Goal: Transaction & Acquisition: Download file/media

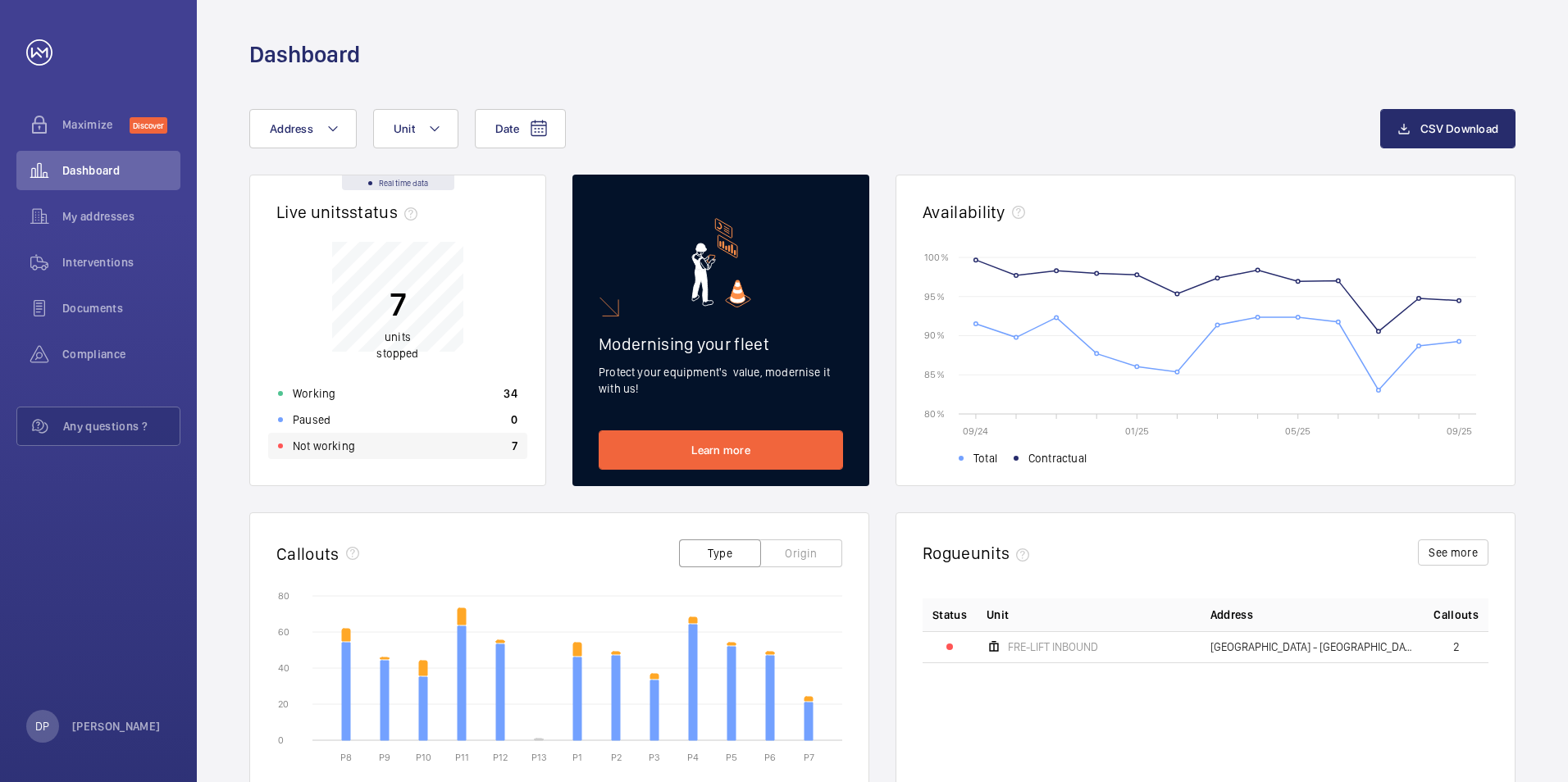
click at [381, 446] on div "Not working 7" at bounding box center [397, 446] width 259 height 26
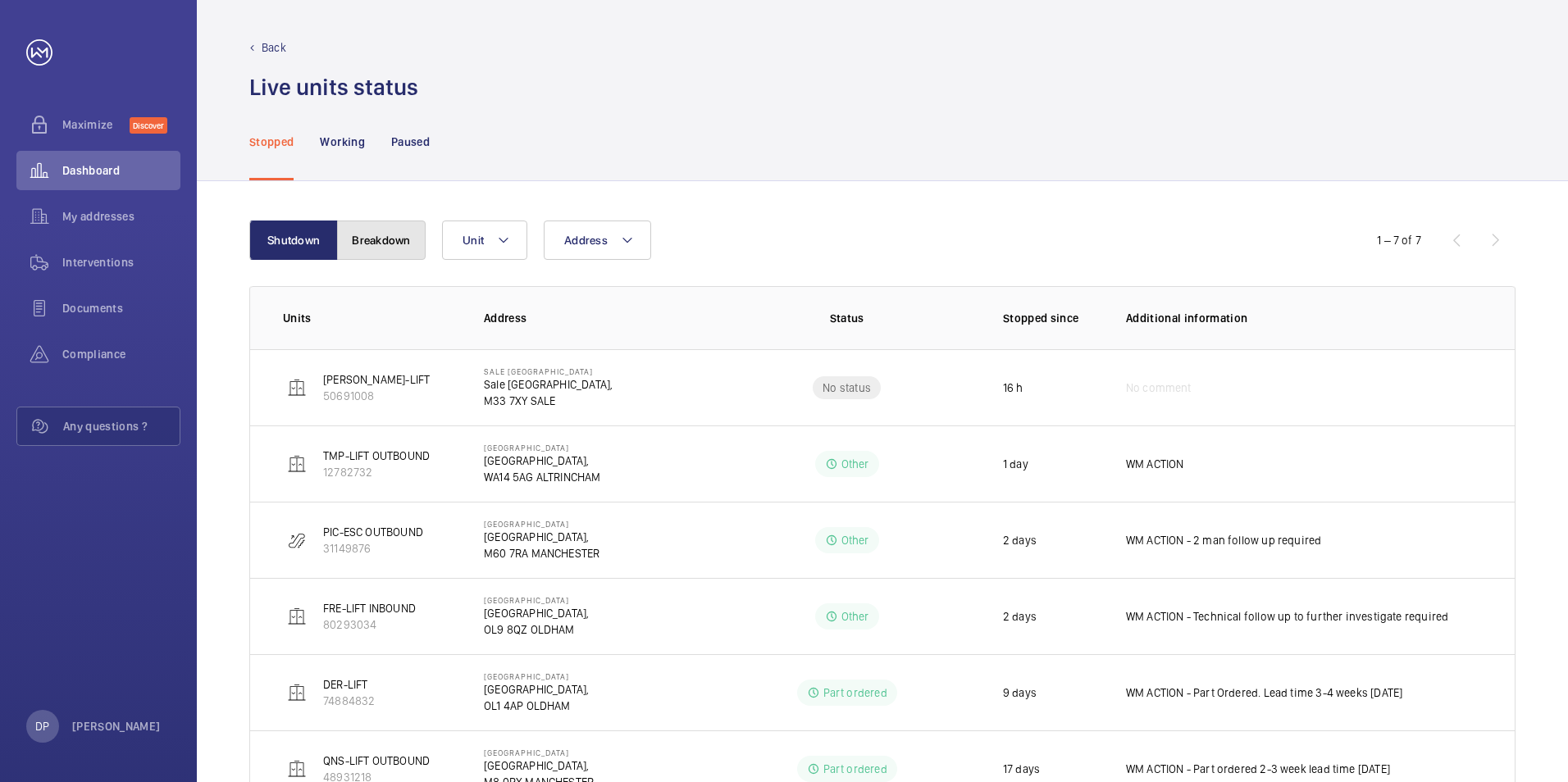
click at [368, 242] on button "Breakdown" at bounding box center [381, 240] width 89 height 40
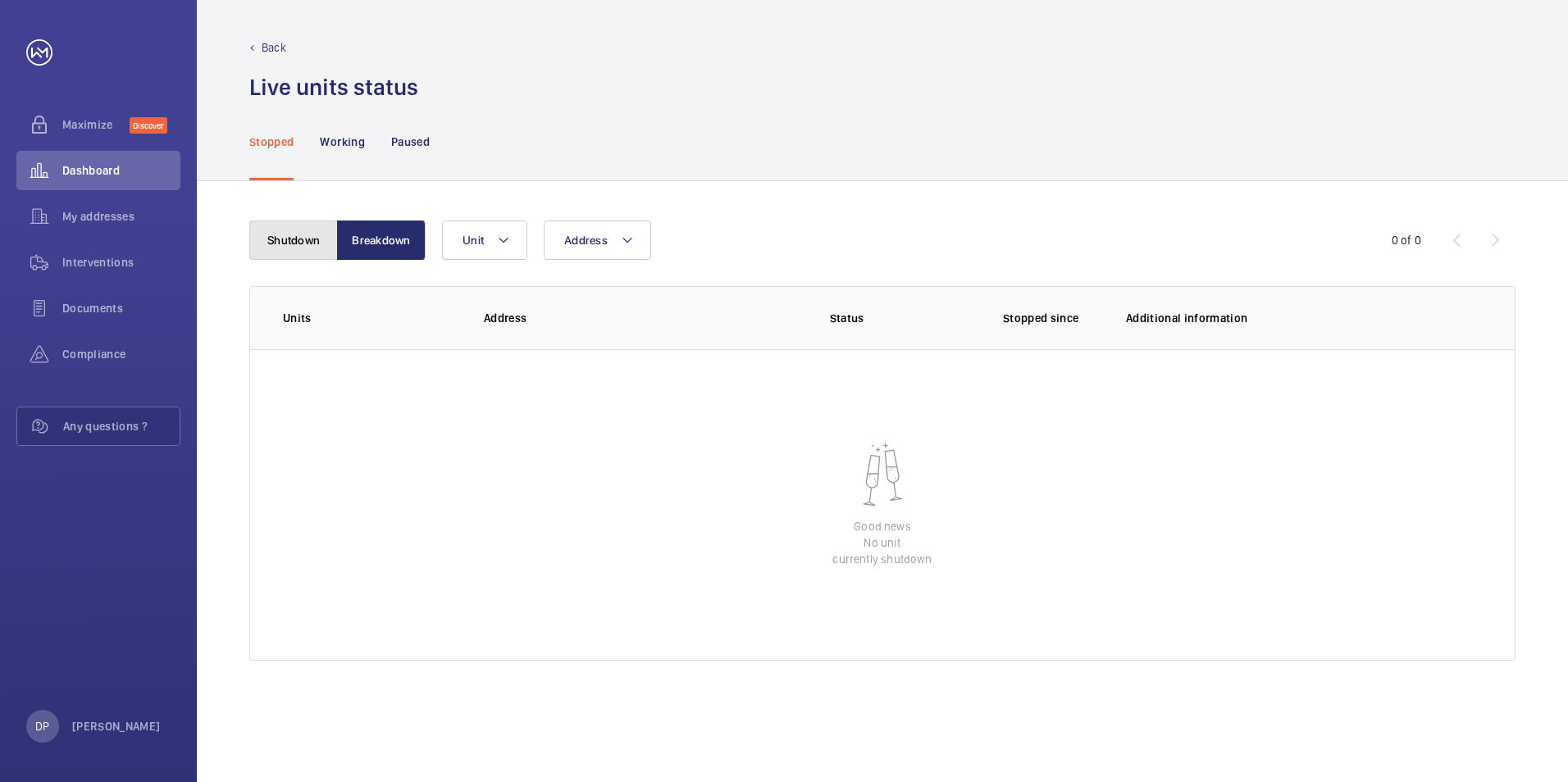
click at [262, 239] on button "Shutdown" at bounding box center [293, 240] width 89 height 40
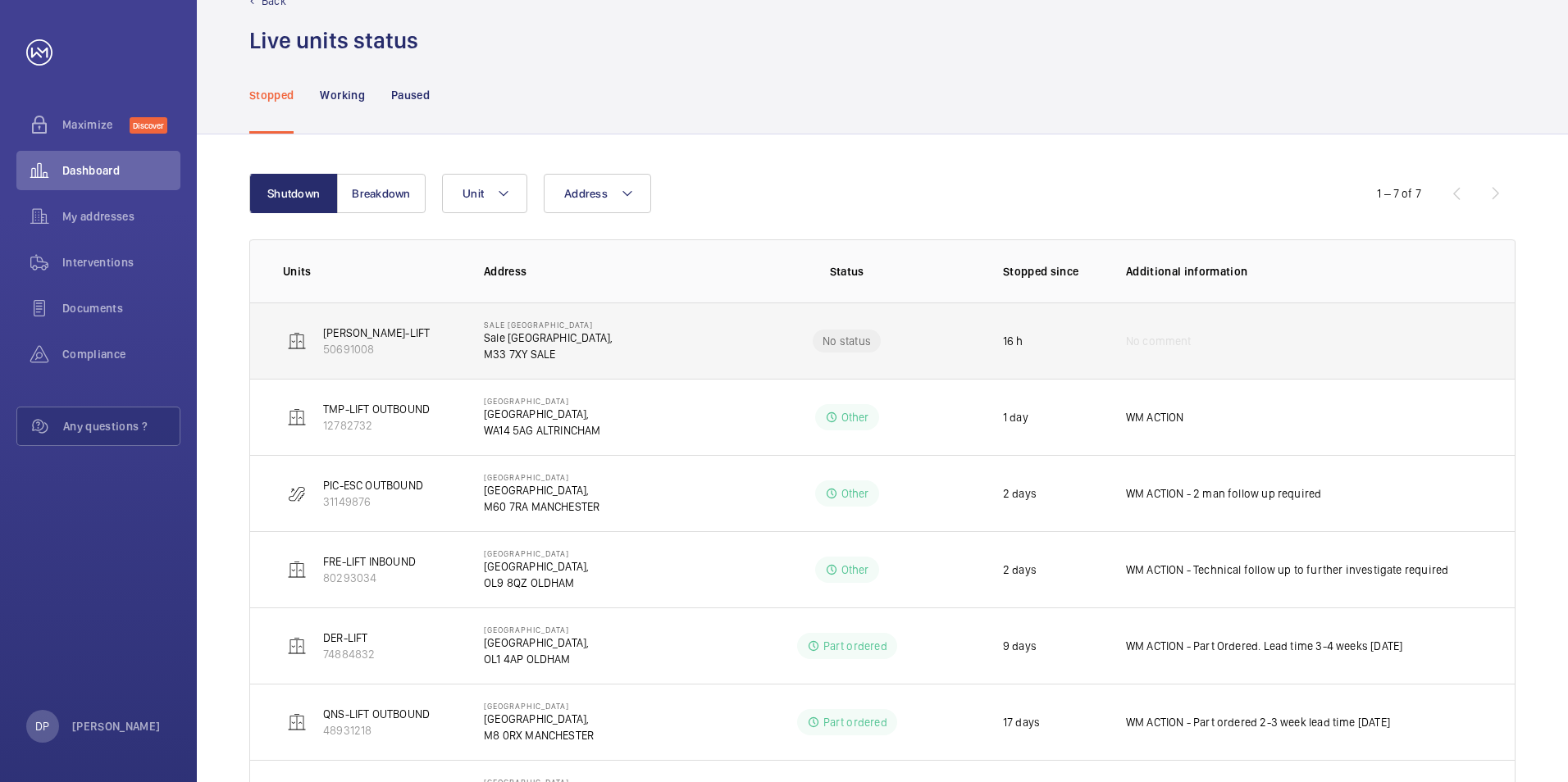
scroll to position [141, 0]
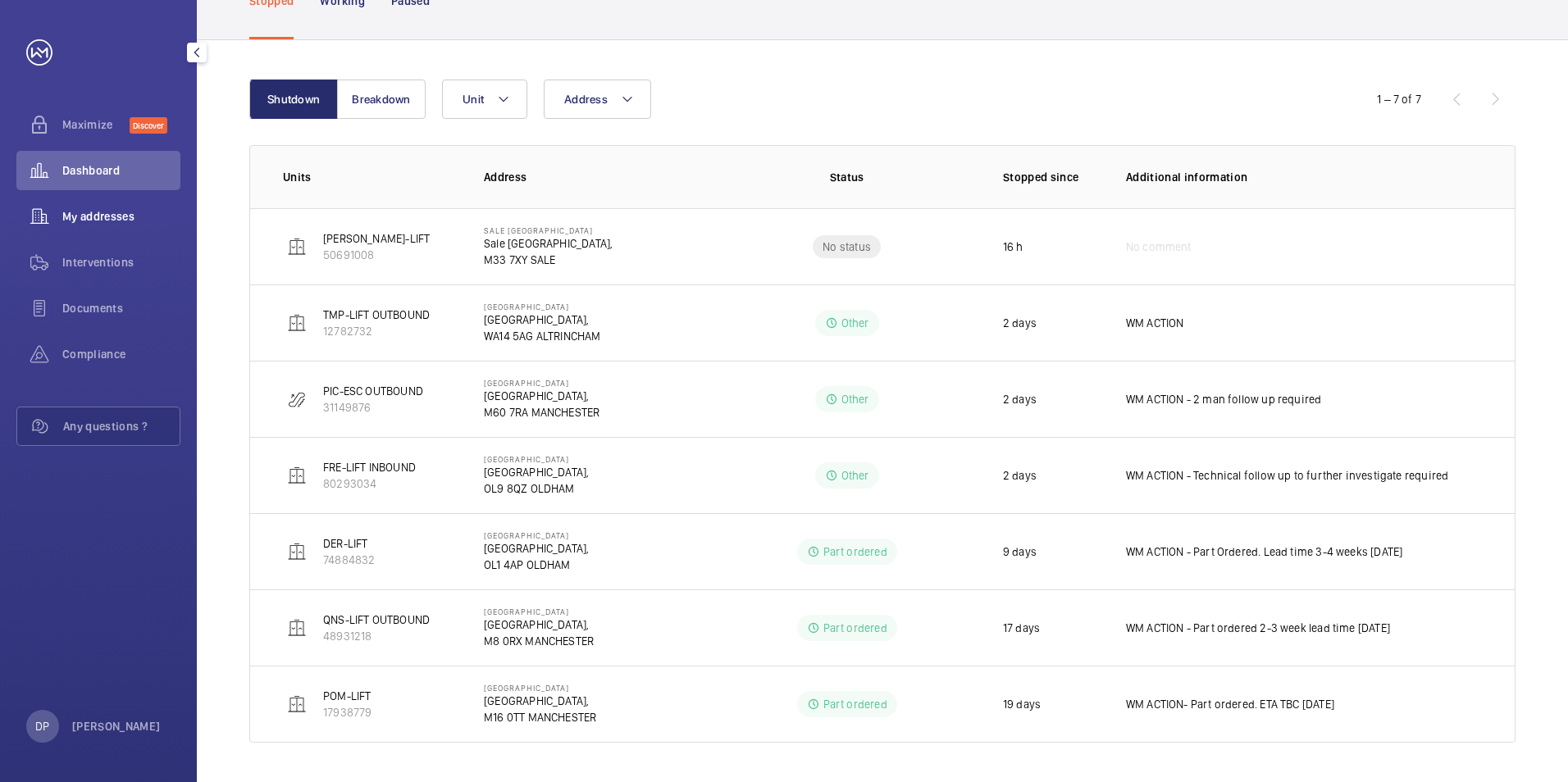
click at [107, 214] on span "My addresses" at bounding box center [122, 216] width 119 height 16
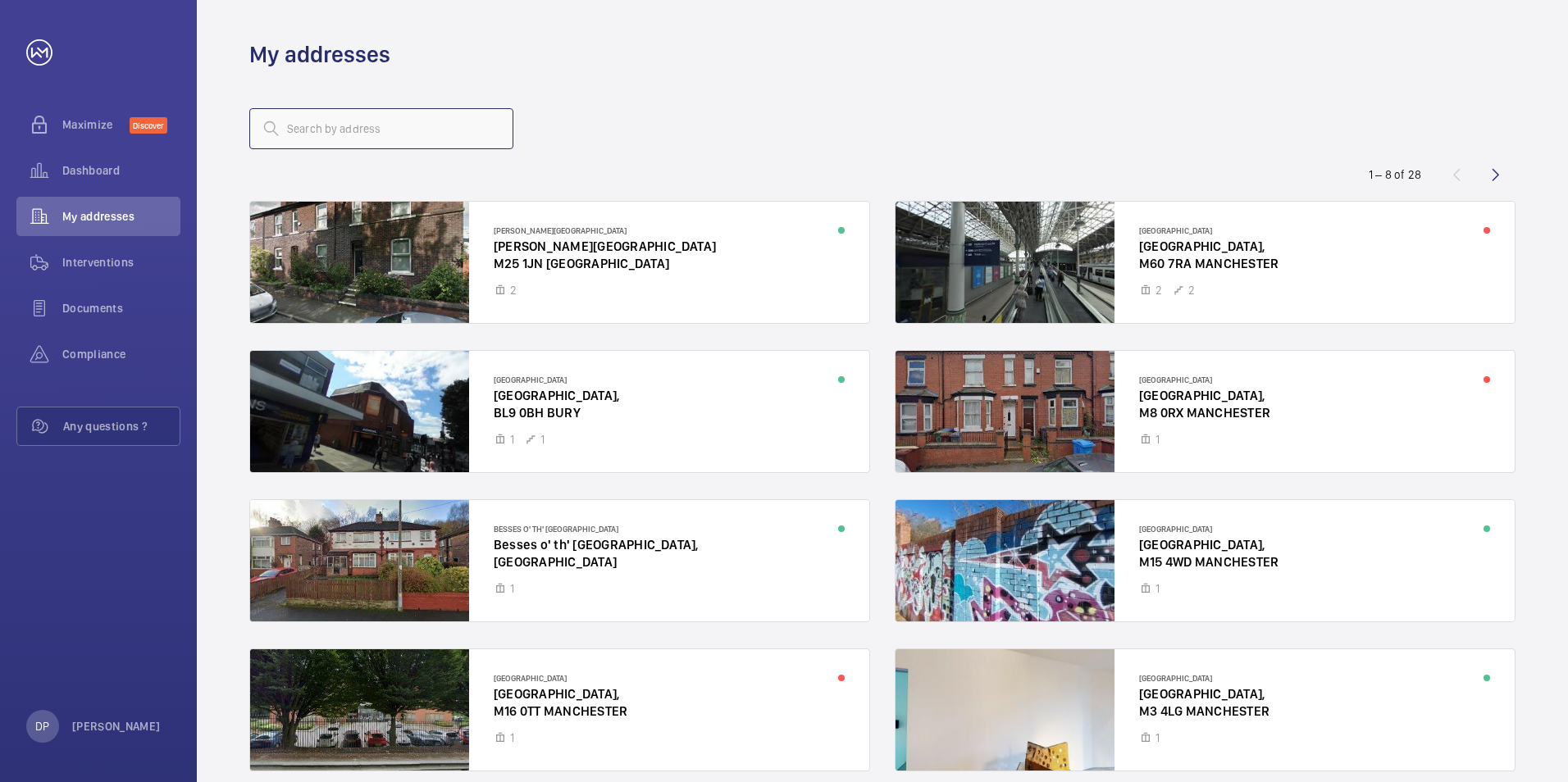
click at [353, 135] on input "text" at bounding box center [381, 129] width 264 height 41
click at [515, 249] on div at bounding box center [560, 263] width 620 height 122
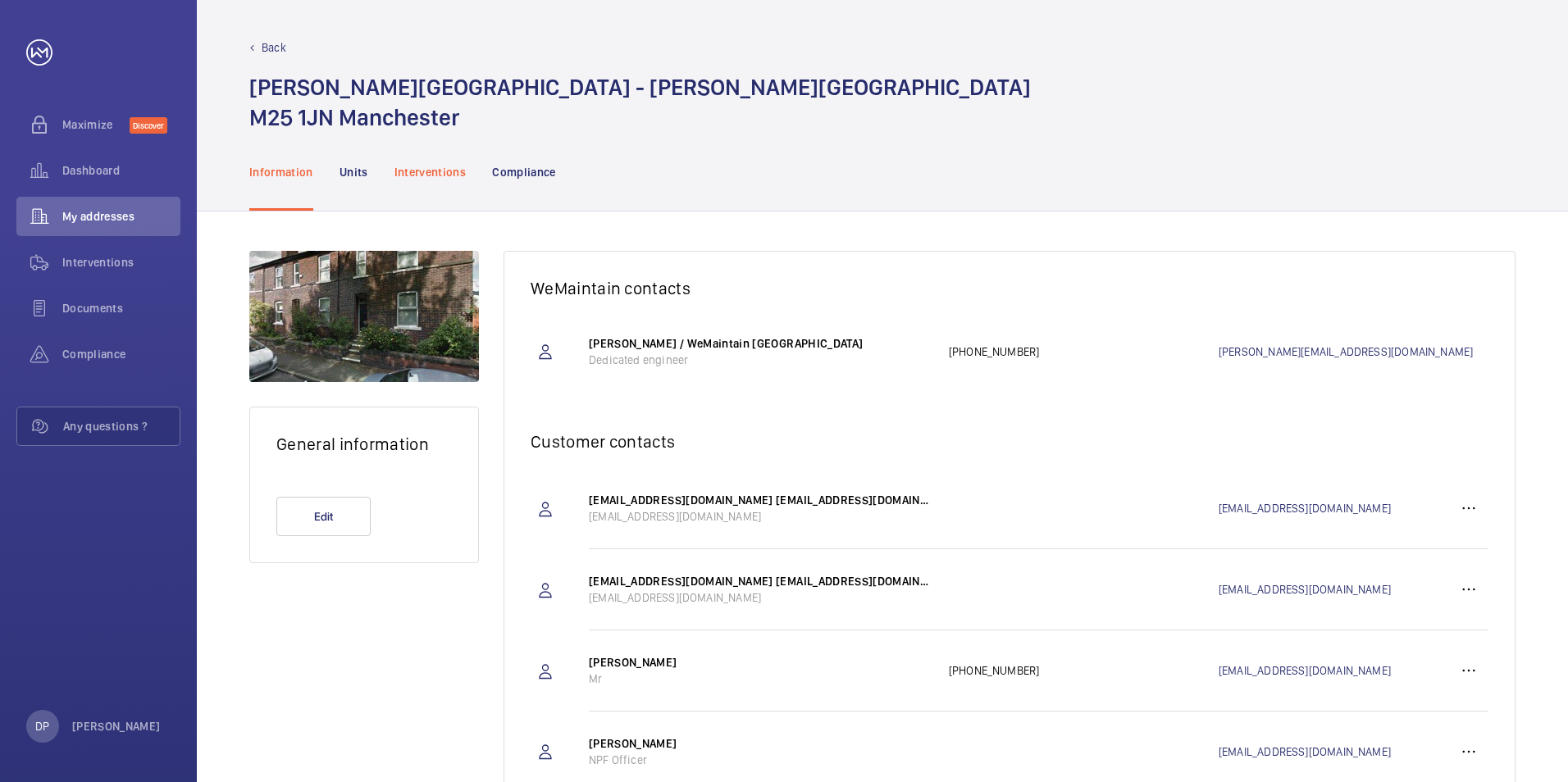
click at [446, 159] on div "Interventions" at bounding box center [430, 171] width 72 height 78
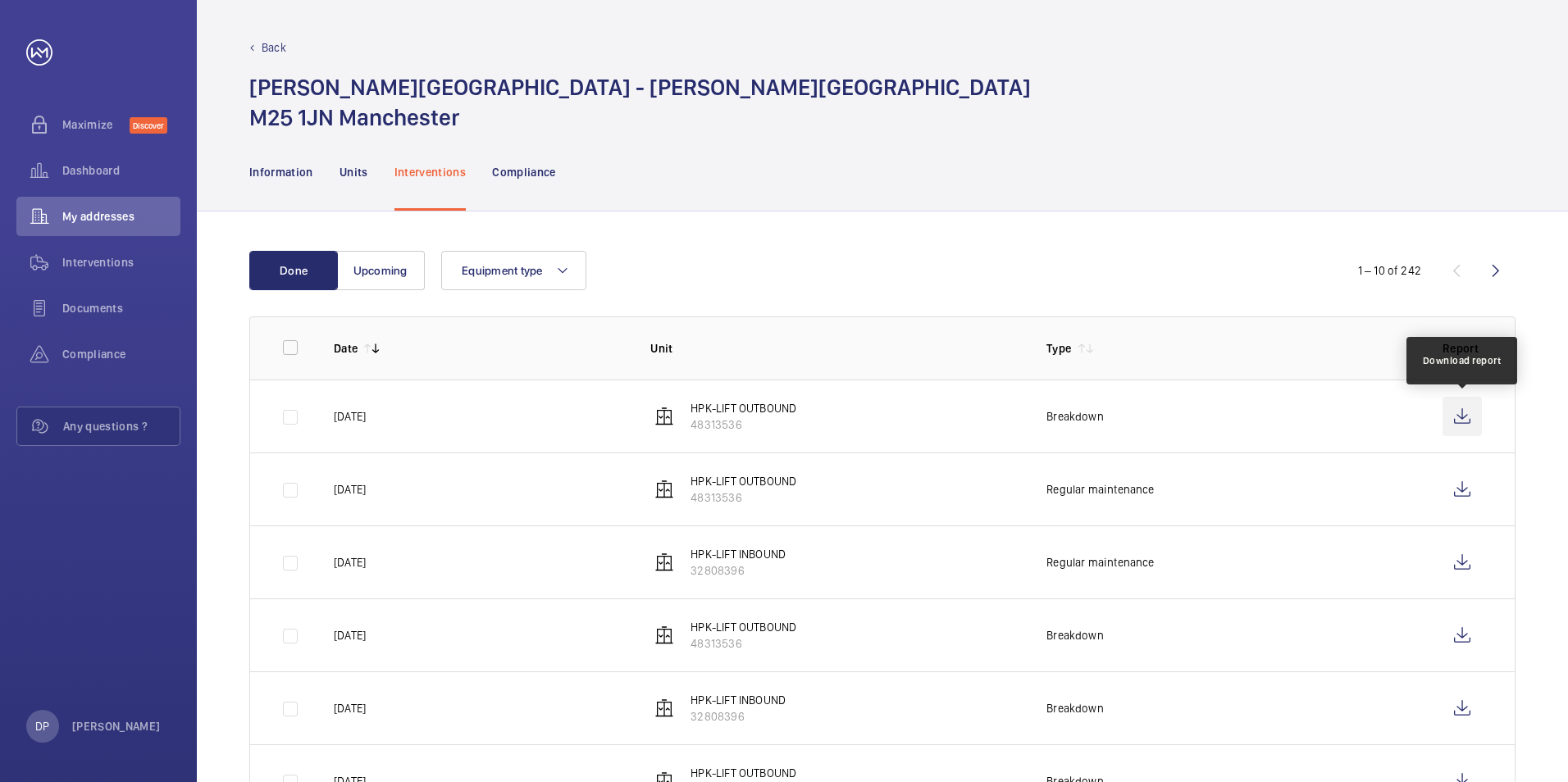
click at [1464, 416] on wm-front-icon-button at bounding box center [1462, 416] width 40 height 40
click at [101, 176] on span "Dashboard" at bounding box center [122, 170] width 119 height 16
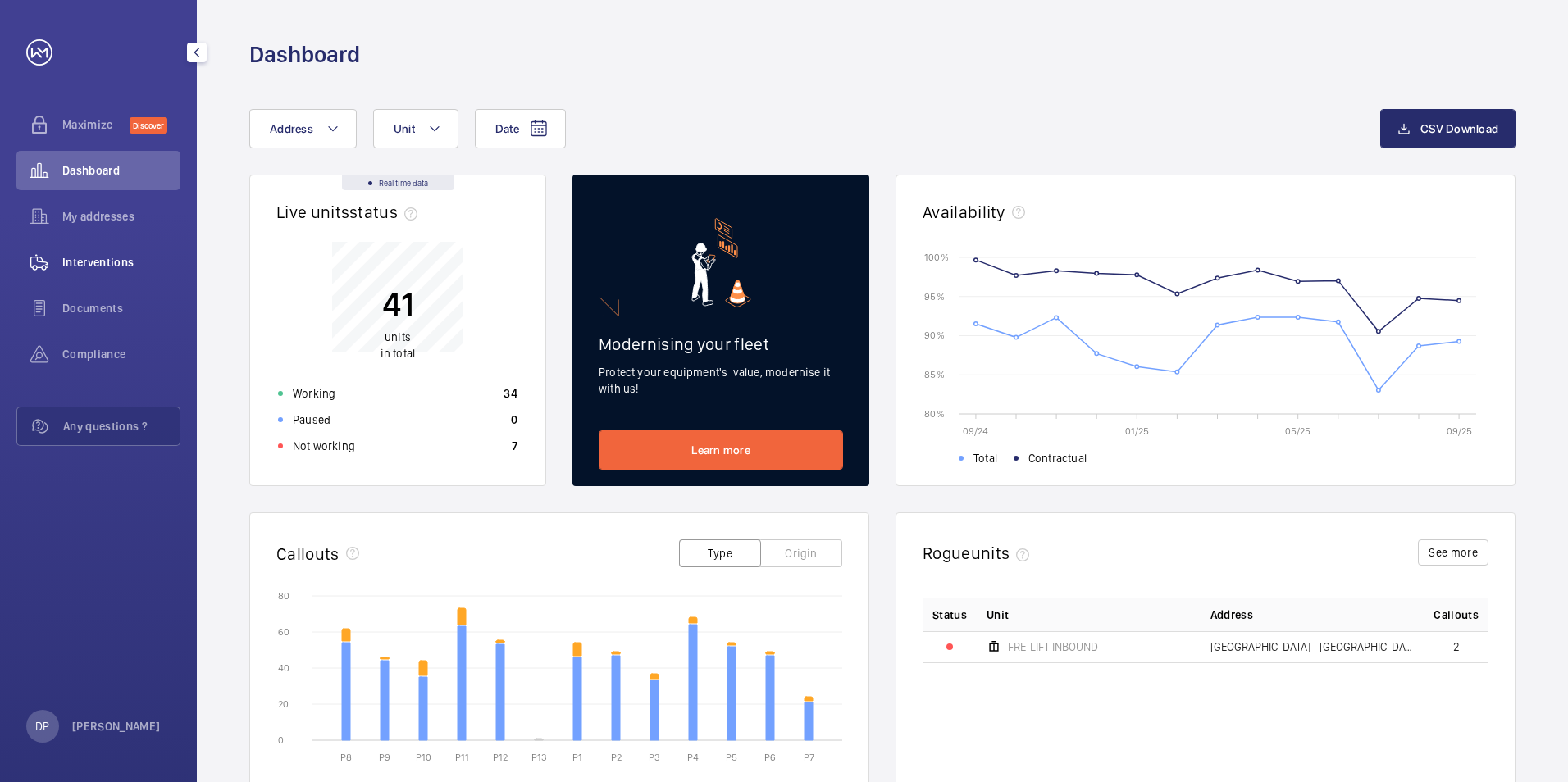
click at [111, 263] on span "Interventions" at bounding box center [122, 262] width 119 height 16
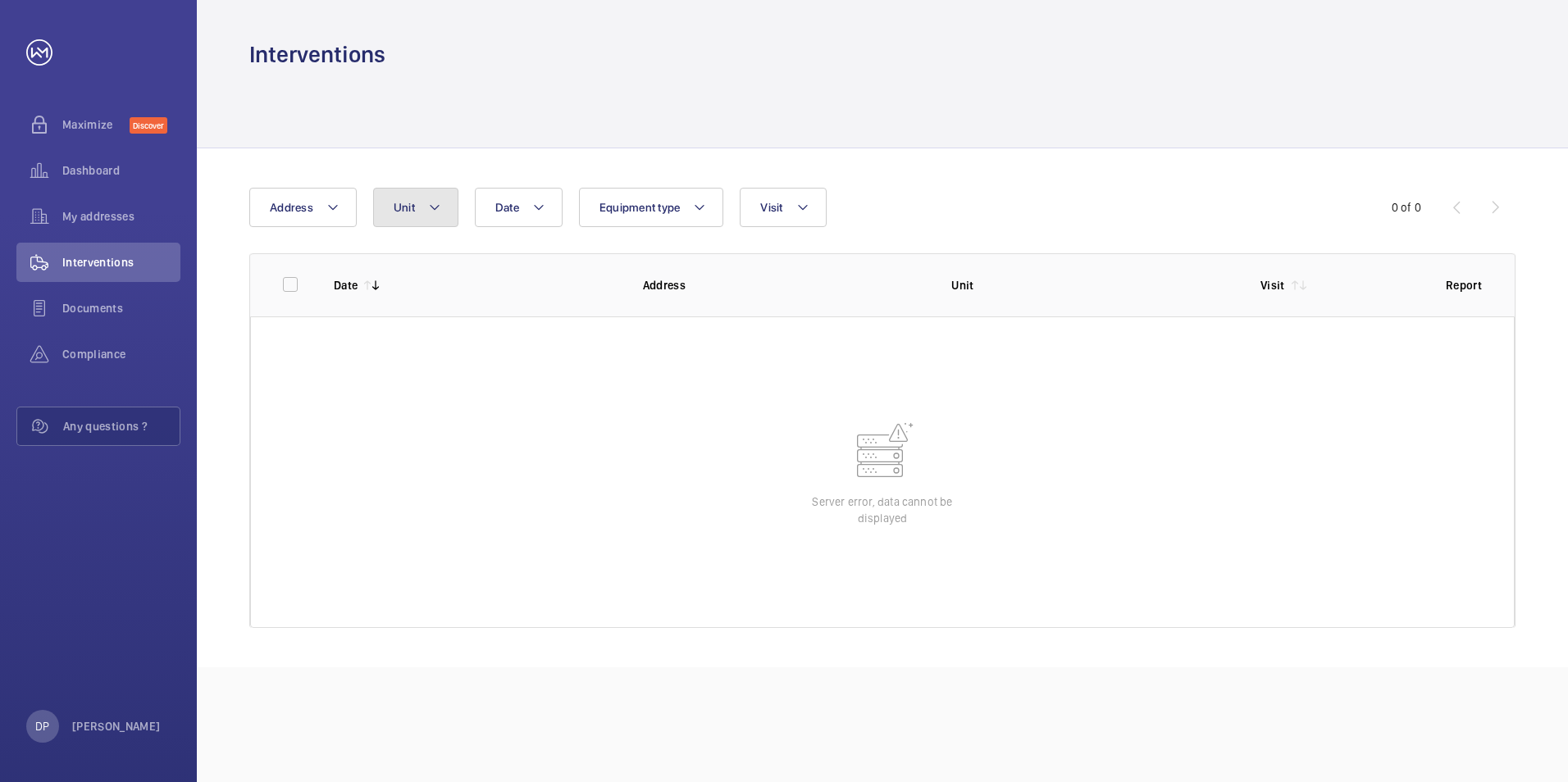
click at [424, 211] on button "Unit" at bounding box center [416, 208] width 86 height 40
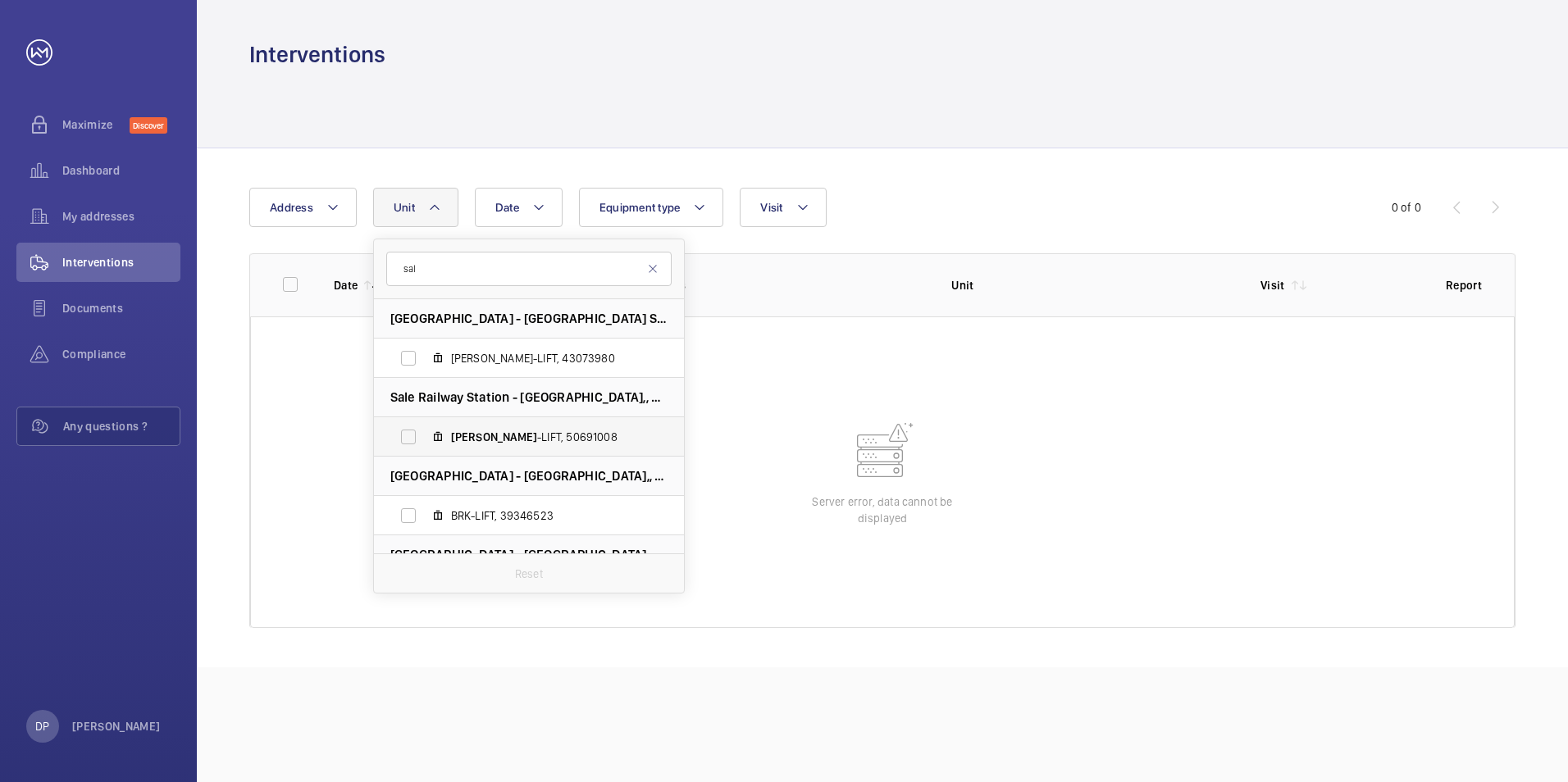
type input "sal"
click at [503, 426] on label "[PERSON_NAME] -LIFT, 50691008" at bounding box center [515, 437] width 284 height 40
click at [424, 426] on input "[PERSON_NAME] -LIFT, 50691008" at bounding box center [408, 436] width 33 height 33
checkbox input "true"
click at [962, 144] on div at bounding box center [882, 109] width 1266 height 78
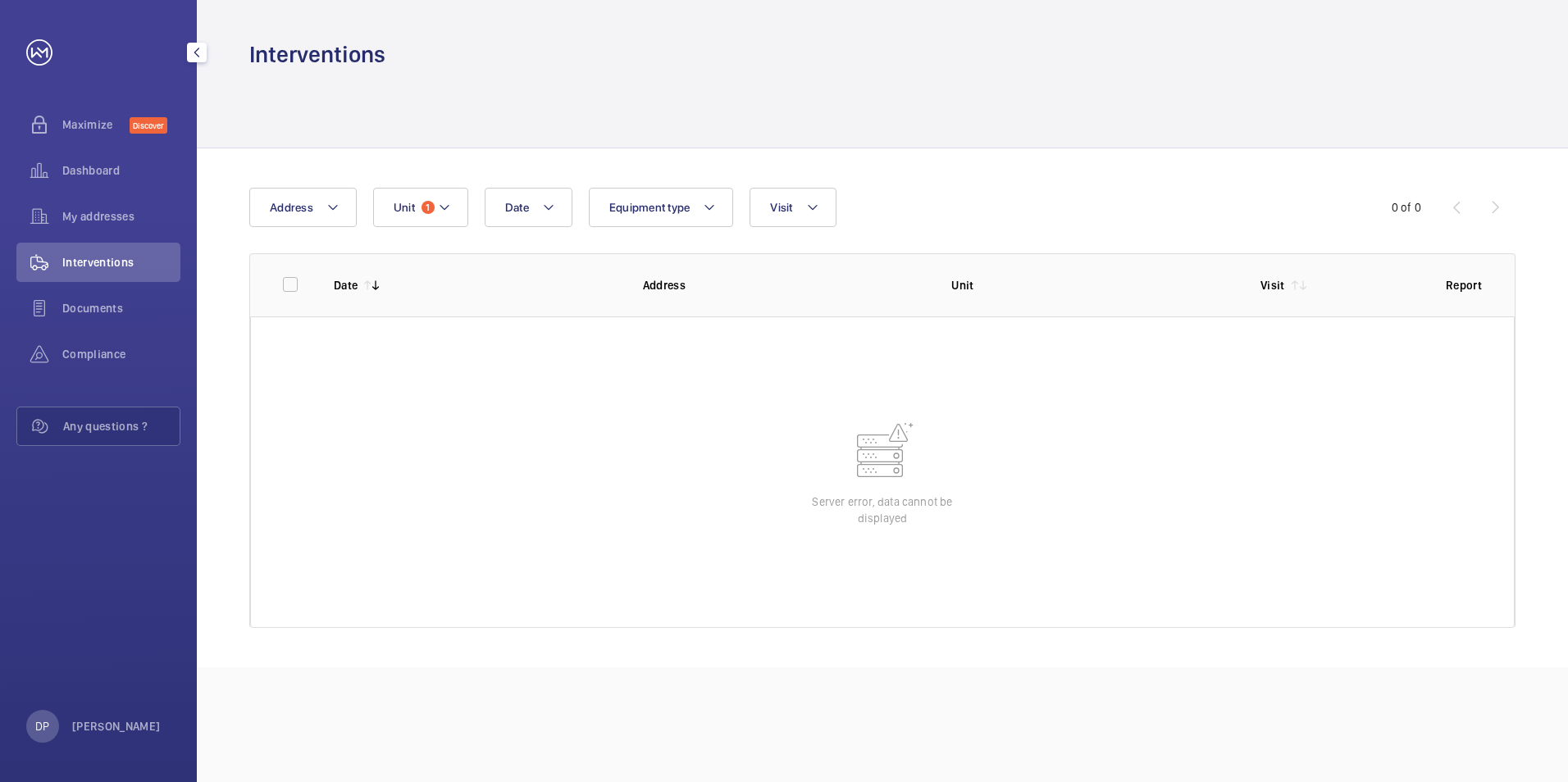
click at [91, 262] on span "Interventions" at bounding box center [122, 262] width 119 height 16
click at [291, 202] on span "Address" at bounding box center [292, 207] width 44 height 13
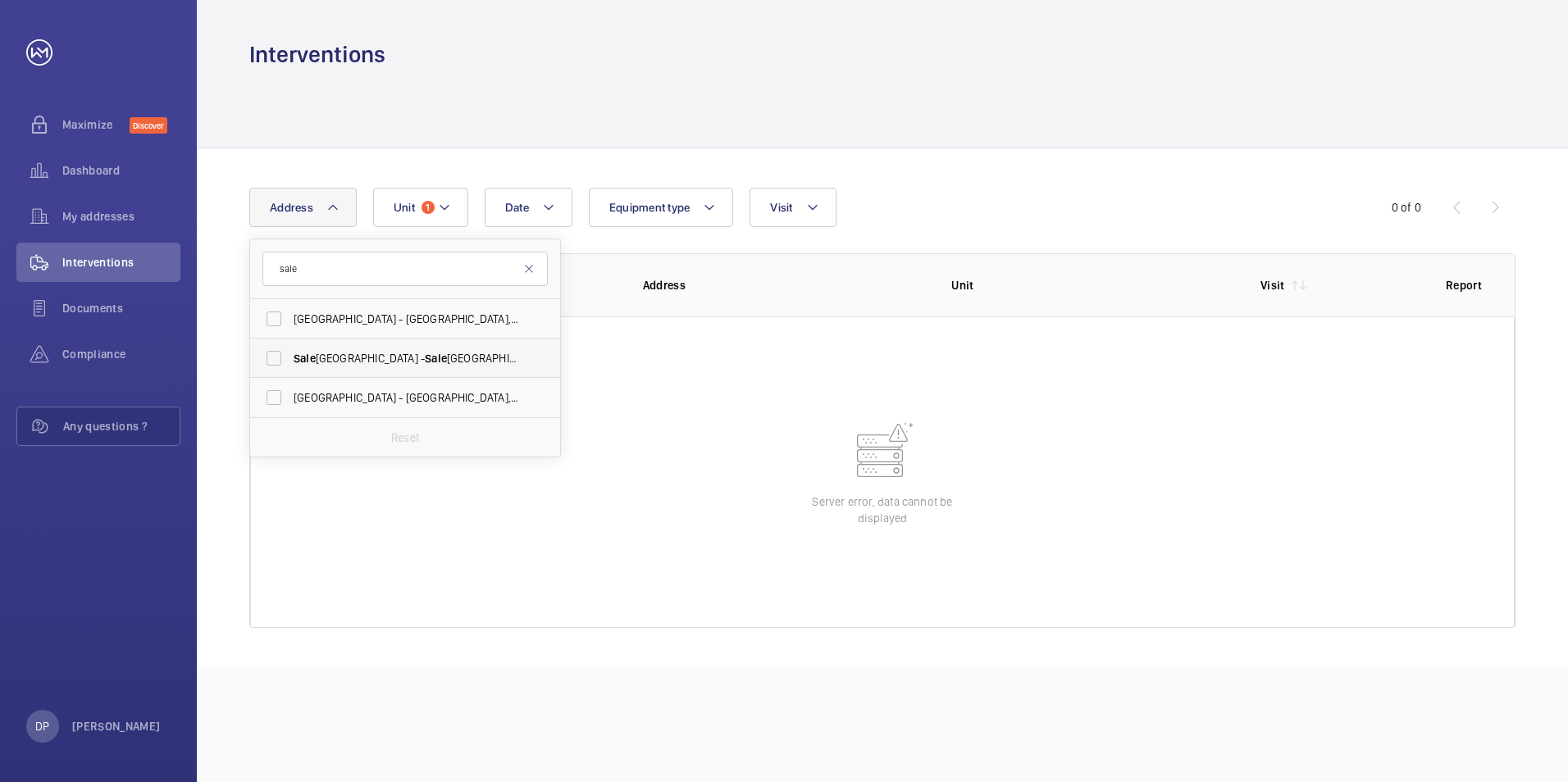
type input "sale"
click at [368, 365] on span "Sale Railway Station - [GEOGRAPHIC_DATA],, SALE M33 7XY" at bounding box center [406, 359] width 225 height 16
click at [290, 365] on input "Sale Railway Station - [GEOGRAPHIC_DATA],, SALE M33 7XY" at bounding box center [274, 358] width 33 height 33
checkbox input "true"
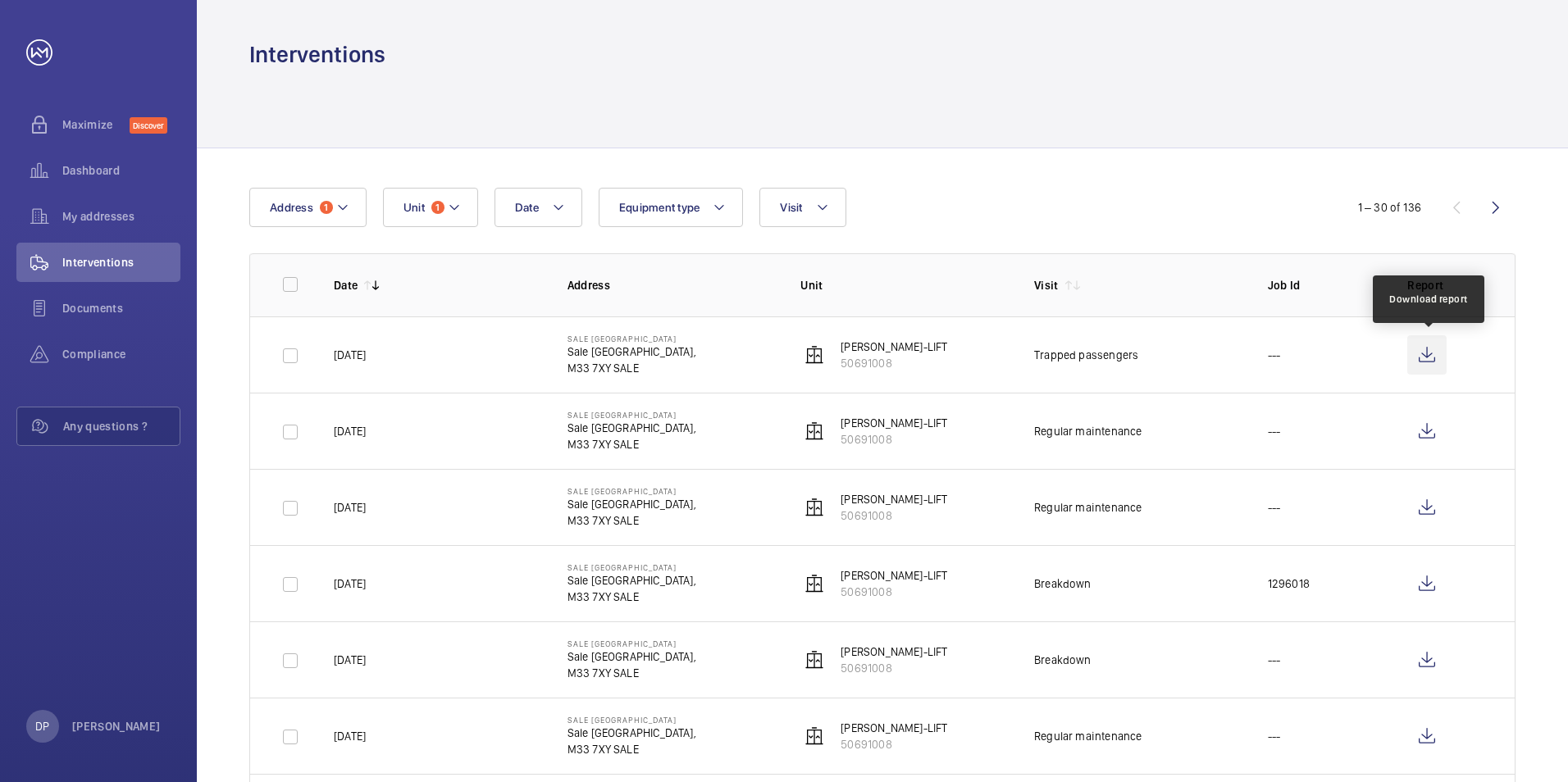
click at [1419, 351] on wm-front-icon-button at bounding box center [1428, 356] width 40 height 40
